Goal: Information Seeking & Learning: Learn about a topic

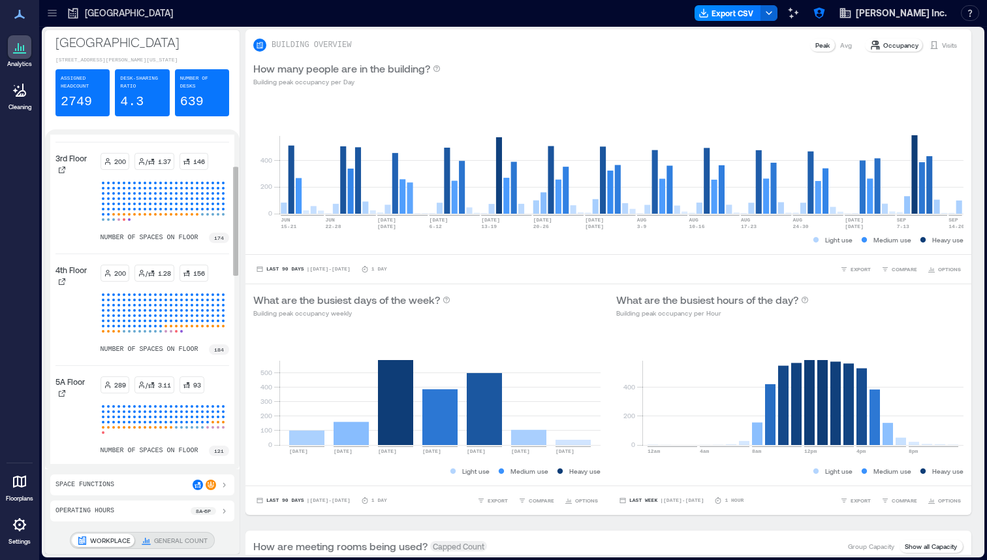
scroll to position [112, 0]
click at [62, 283] on icon at bounding box center [62, 280] width 7 height 7
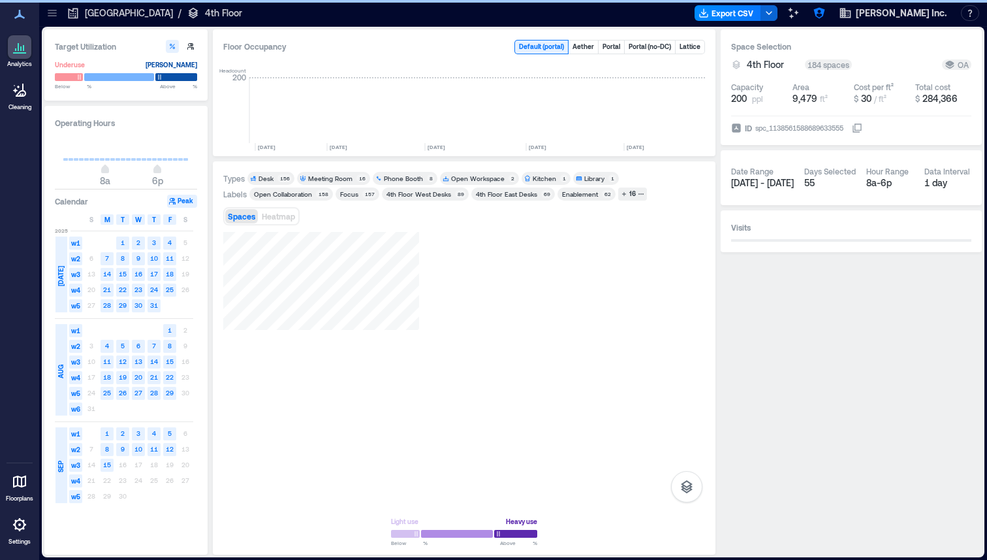
scroll to position [0, 2060]
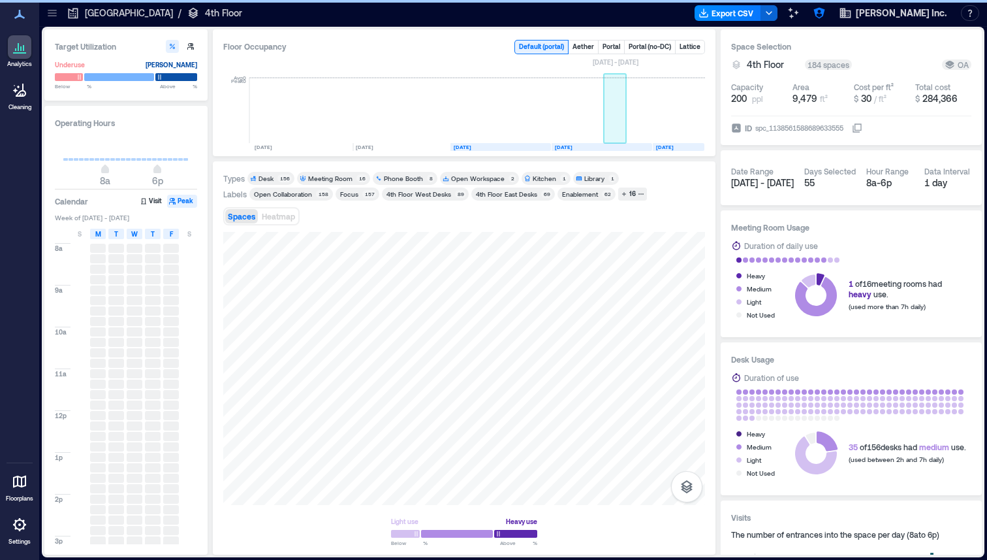
click at [618, 119] on rect at bounding box center [615, 110] width 23 height 65
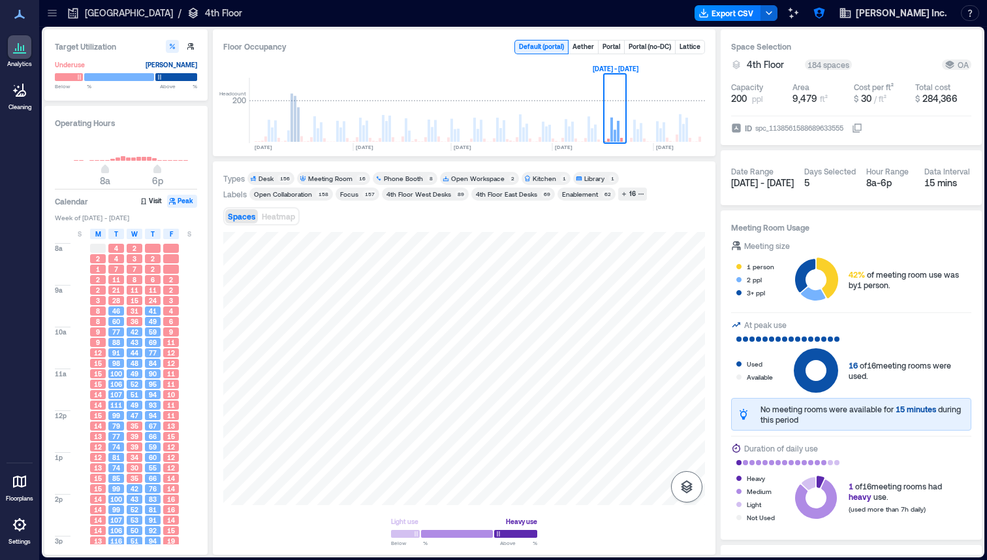
click at [686, 483] on icon "button" at bounding box center [687, 487] width 16 height 16
click at [694, 427] on p "Sensors" at bounding box center [687, 429] width 25 height 8
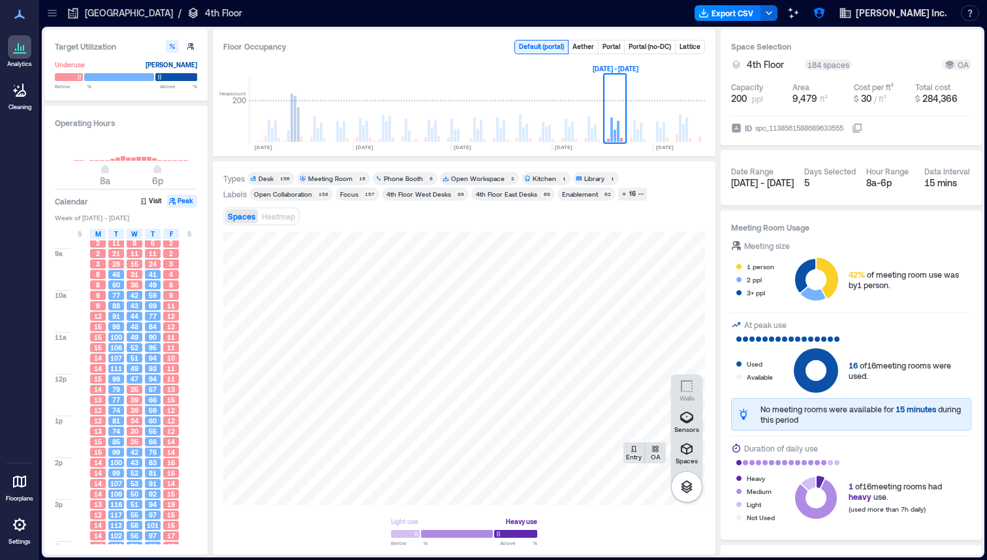
scroll to position [38, 0]
click at [97, 230] on span "M" at bounding box center [98, 234] width 6 height 10
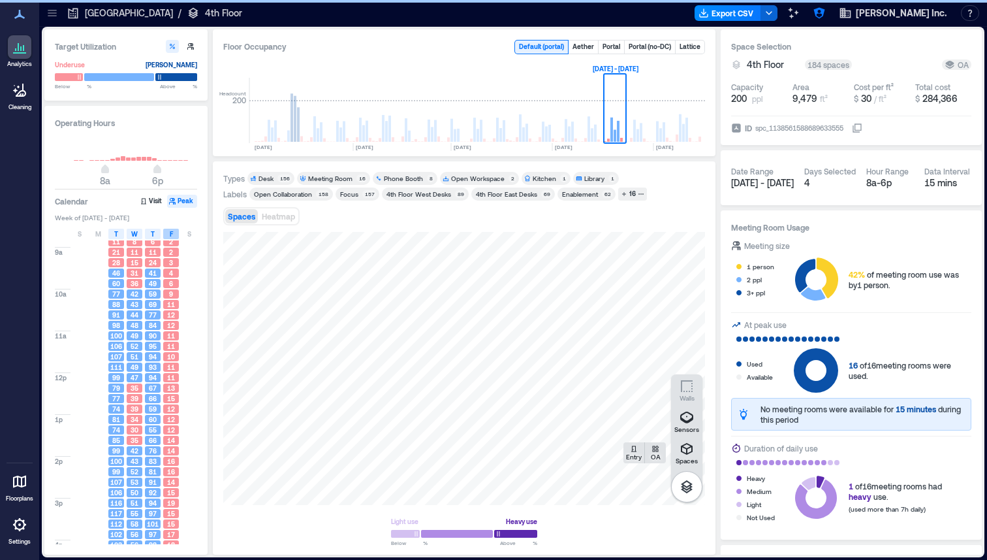
click at [173, 233] on div "F" at bounding box center [171, 234] width 16 height 10
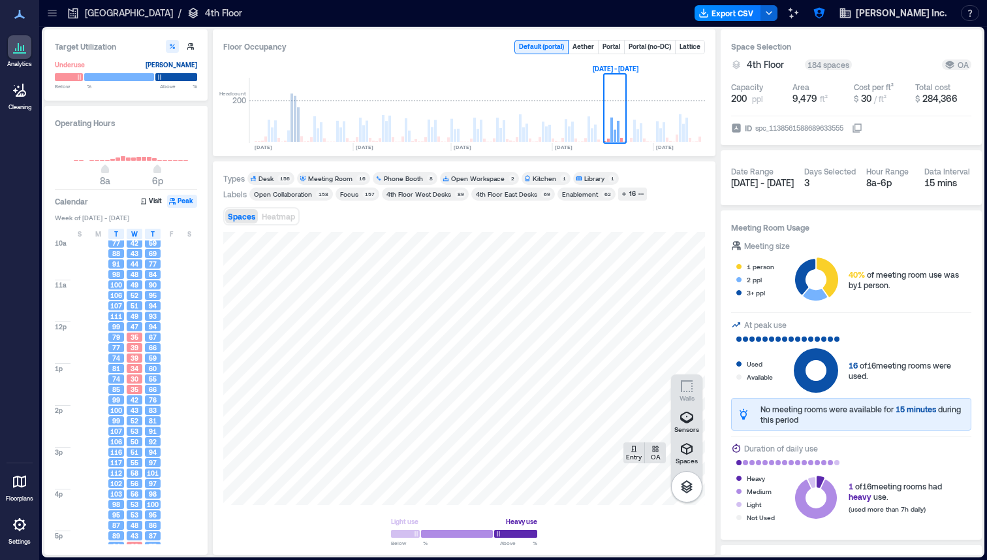
scroll to position [93, 0]
click at [587, 193] on div "Enablement" at bounding box center [580, 193] width 36 height 9
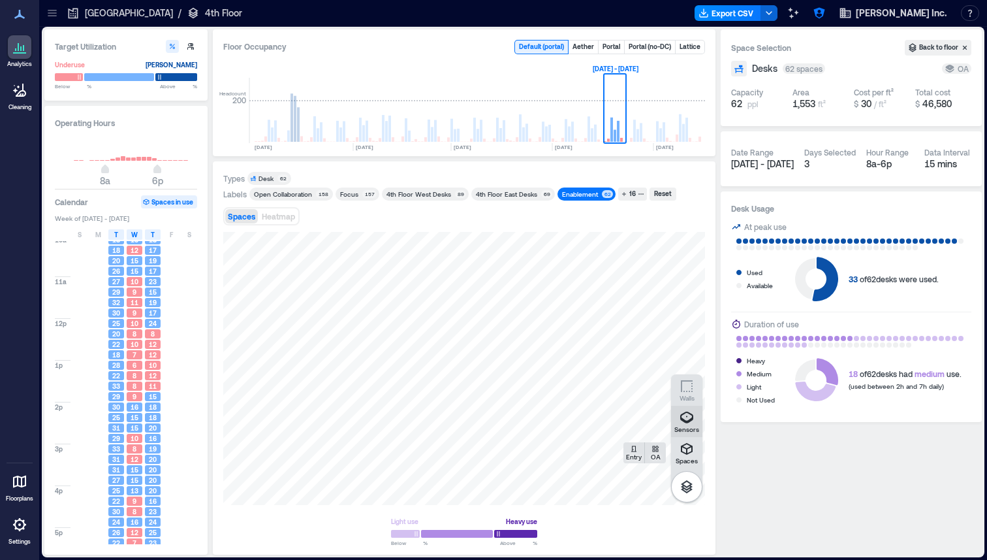
click at [688, 418] on icon "button" at bounding box center [687, 417] width 16 height 16
click at [692, 488] on icon "button" at bounding box center [687, 487] width 16 height 16
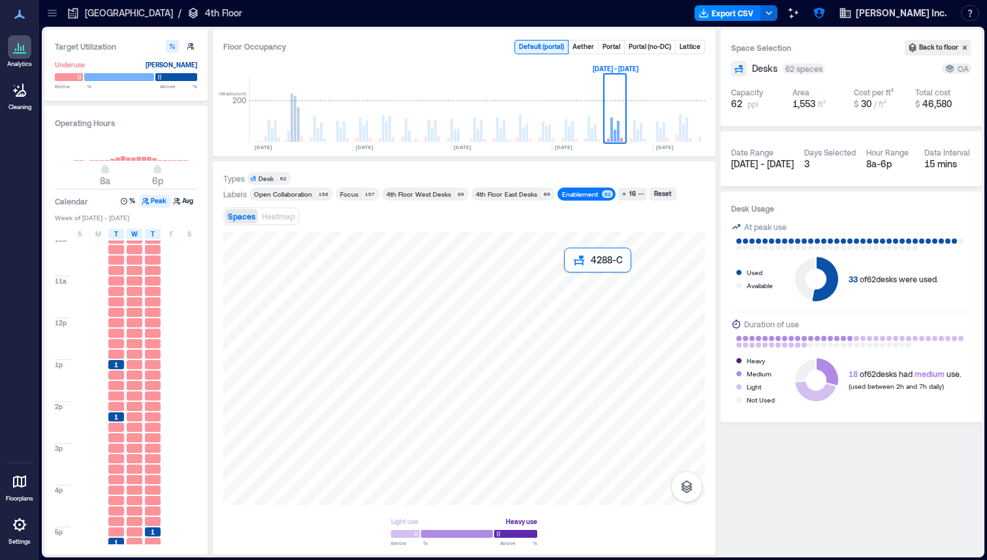
click at [571, 279] on div at bounding box center [464, 368] width 482 height 273
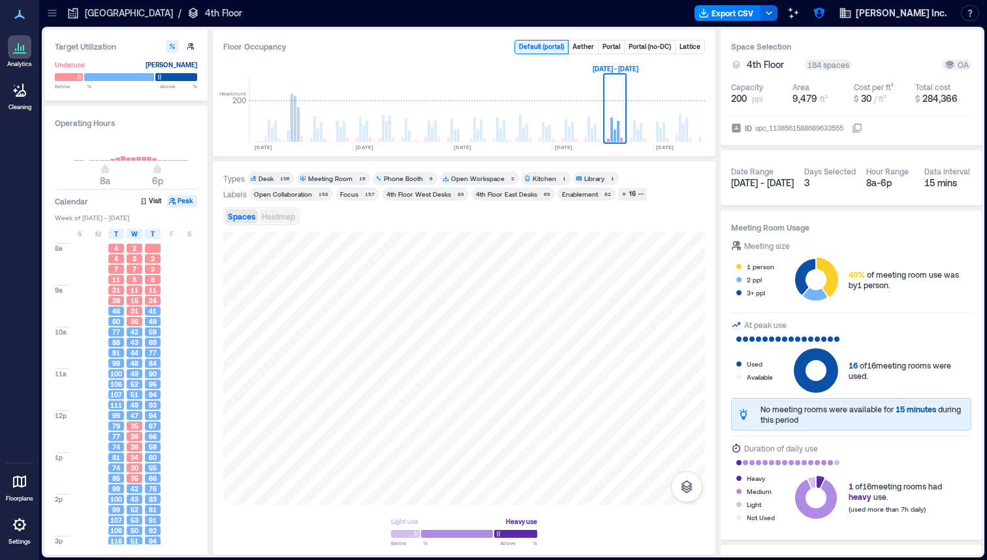
click at [276, 210] on button "Heatmap" at bounding box center [278, 216] width 39 height 14
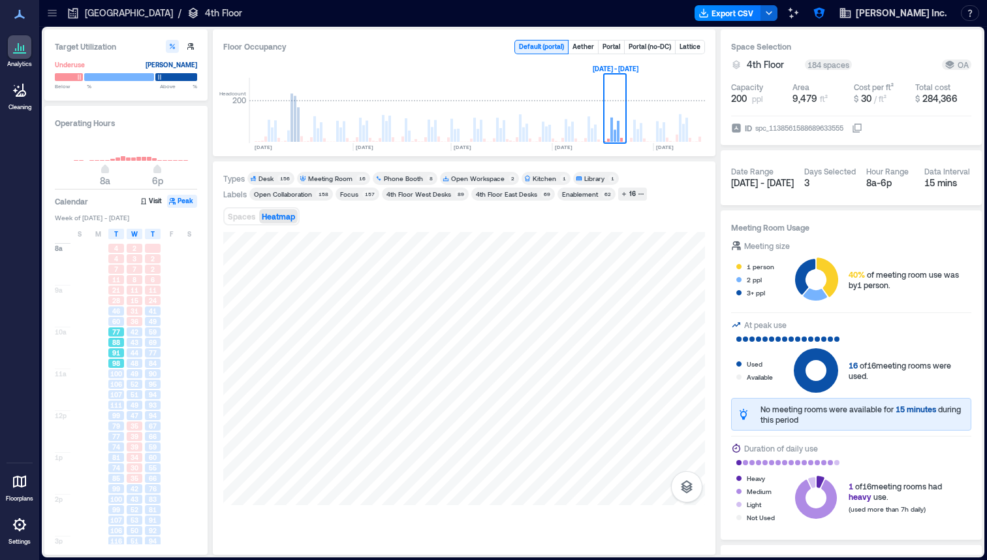
click at [117, 338] on span "88" at bounding box center [116, 342] width 8 height 9
click at [133, 341] on span "43" at bounding box center [135, 342] width 8 height 9
click at [245, 215] on span "Spaces" at bounding box center [241, 216] width 27 height 9
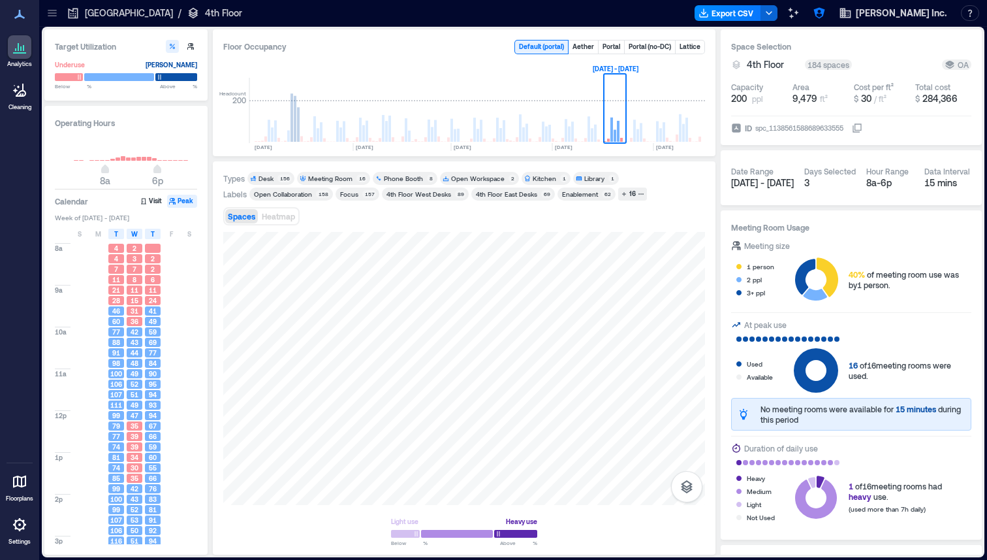
click at [413, 228] on div "Spaces Heatmap" at bounding box center [464, 216] width 482 height 26
click at [413, 239] on div "Types Desk 156 Meeting Room 16 Phone Booth 8 Open Workspace 2 Kitchen 1 Library…" at bounding box center [464, 358] width 482 height 372
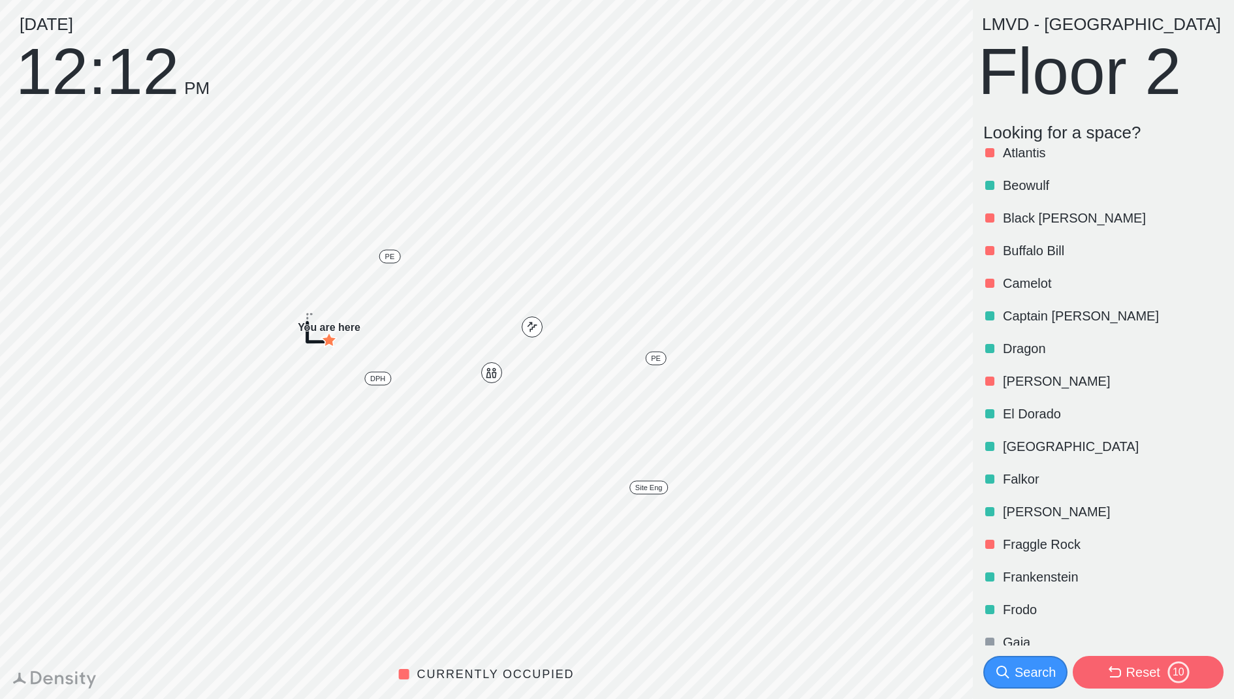
scroll to position [123, 0]
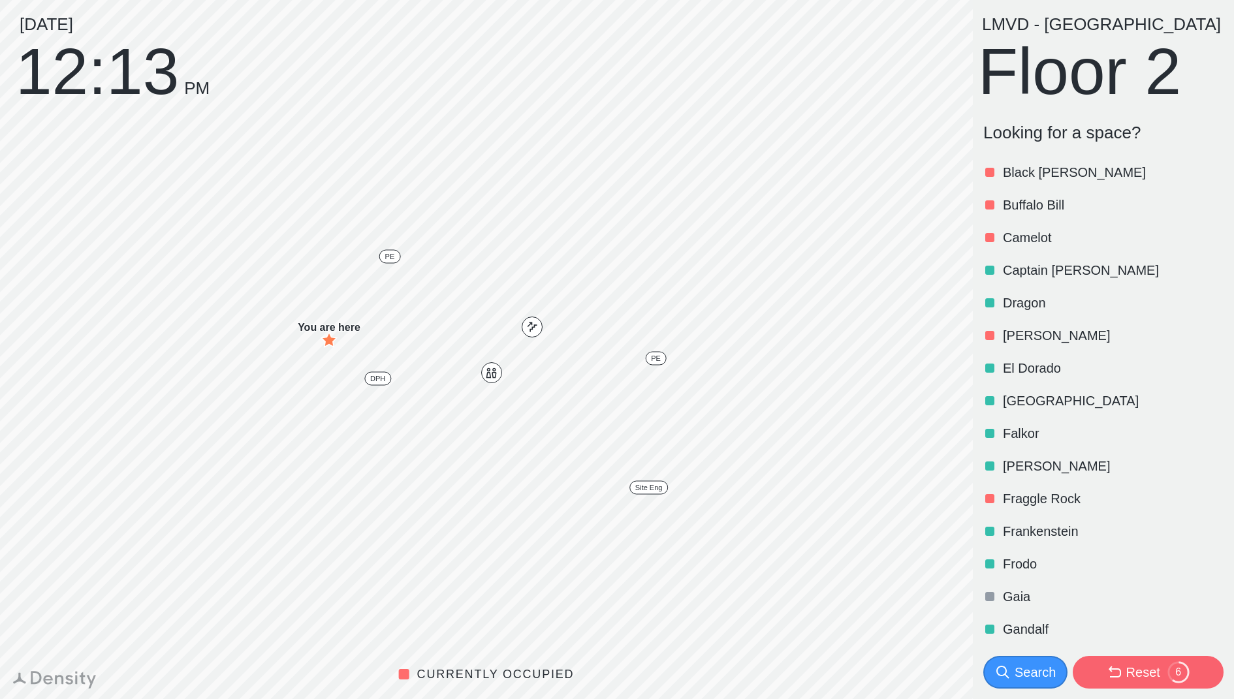
click at [1032, 667] on div "Search" at bounding box center [1035, 672] width 41 height 18
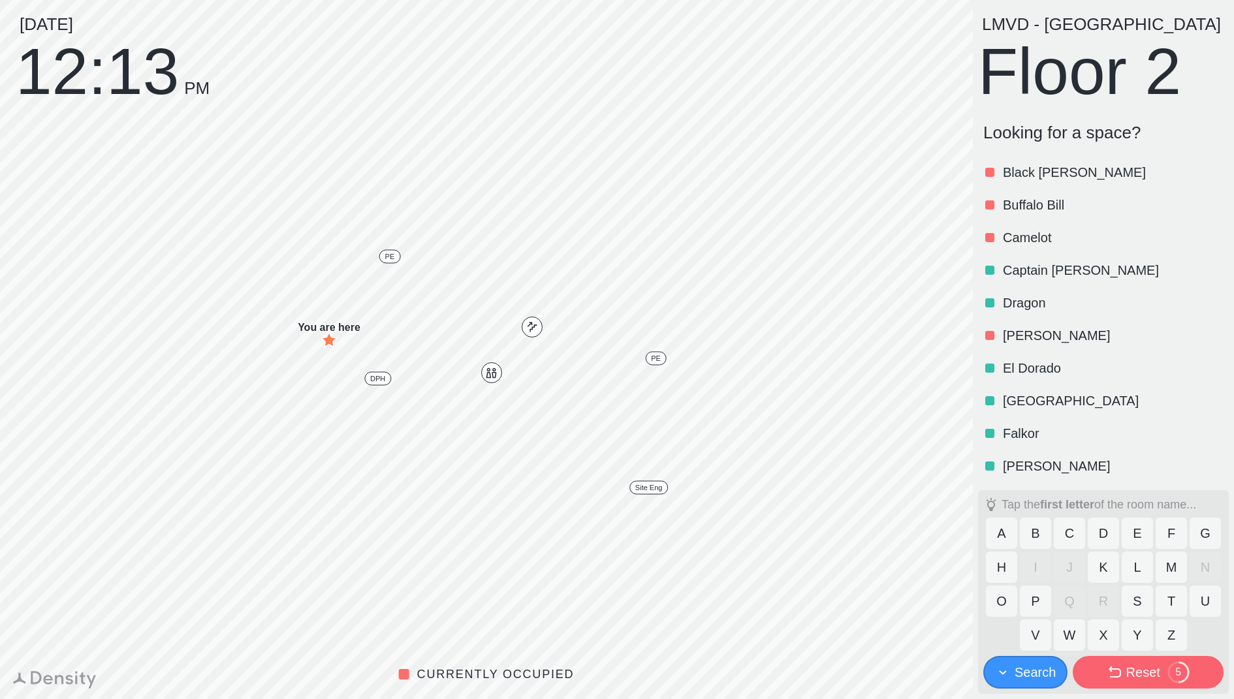
click at [1102, 538] on button "D" at bounding box center [1103, 533] width 31 height 31
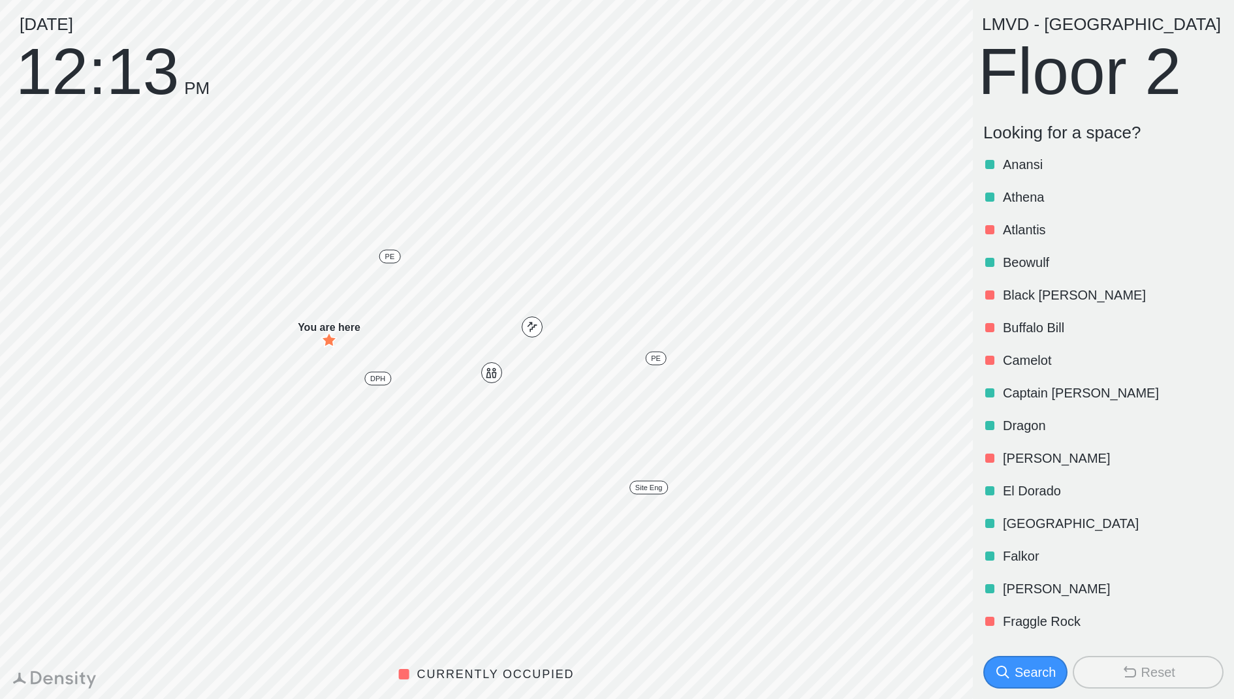
click at [1033, 460] on p "[PERSON_NAME]" at bounding box center [1112, 458] width 218 height 18
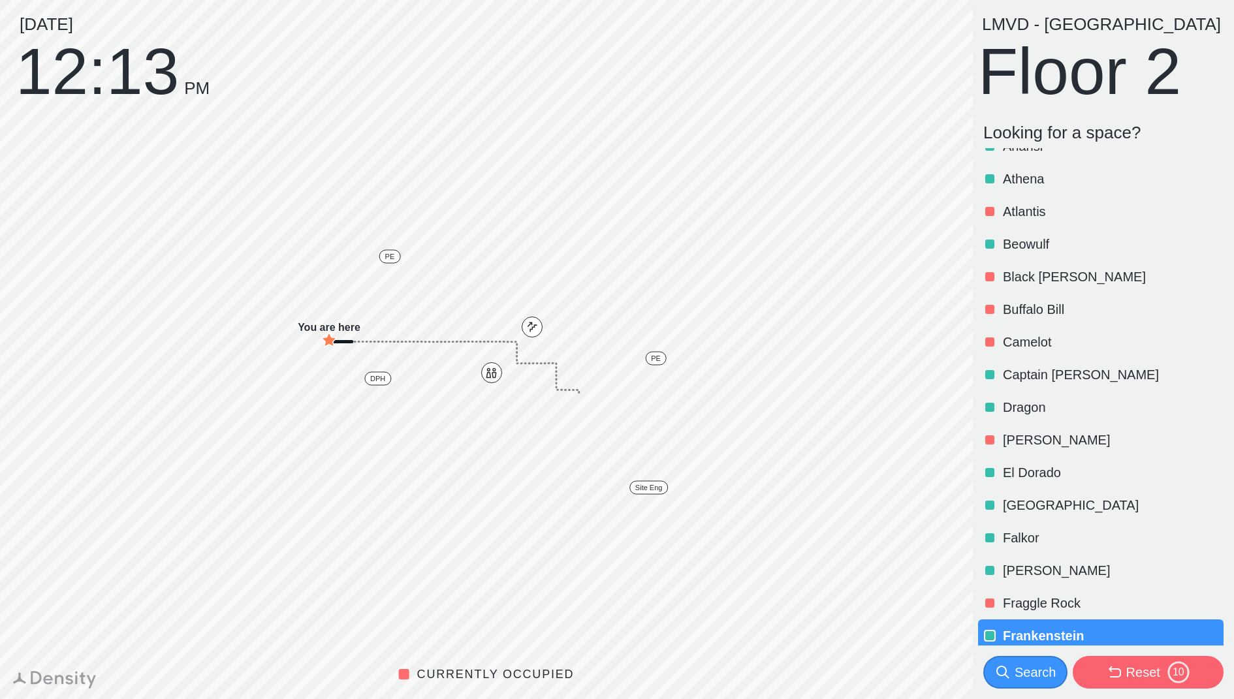
scroll to position [25, 0]
